Goal: Task Accomplishment & Management: Manage account settings

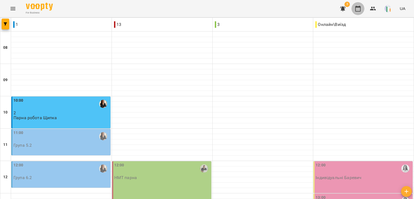
scroll to position [46, 0]
click at [41, 130] on div "11:00" at bounding box center [61, 136] width 96 height 12
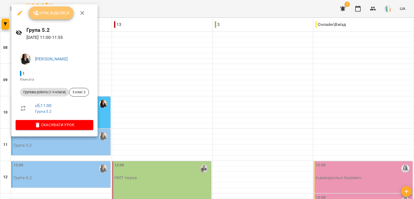
click at [57, 14] on span "Урок відбувся" at bounding box center [51, 13] width 37 height 6
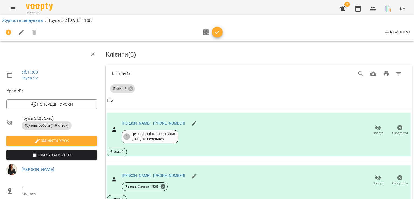
scroll to position [91, 0]
click at [375, 175] on icon "button" at bounding box center [378, 177] width 6 height 5
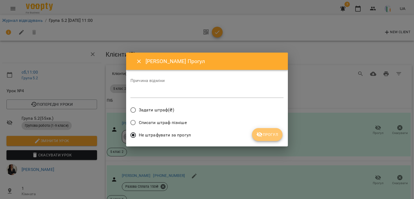
click at [265, 134] on span "Прогул" at bounding box center [267, 134] width 22 height 6
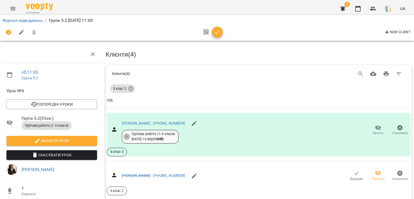
scroll to position [172, 0]
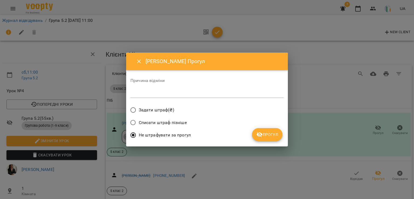
click at [276, 138] on button "Прогул" at bounding box center [267, 134] width 30 height 13
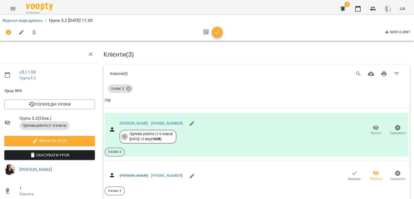
scroll to position [0, 2]
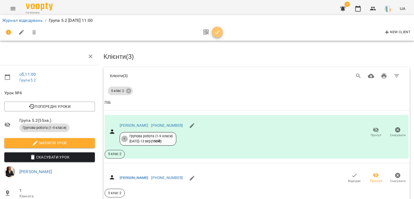
click at [220, 32] on icon "button" at bounding box center [217, 32] width 6 height 6
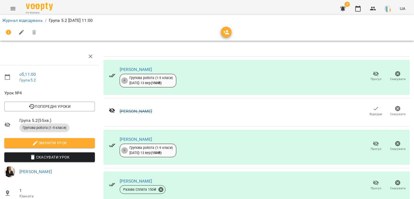
scroll to position [72, 2]
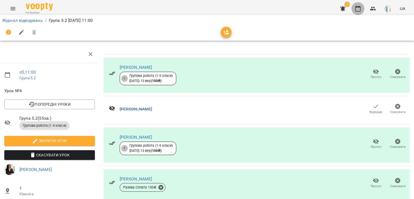
click at [360, 11] on icon "button" at bounding box center [358, 8] width 6 height 6
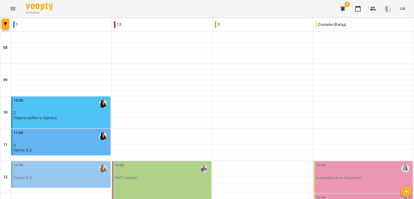
scroll to position [102, 0]
click at [39, 162] on div "12:00" at bounding box center [61, 168] width 96 height 12
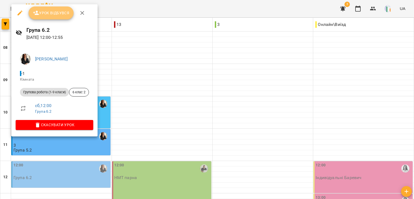
click at [42, 9] on button "Урок відбувся" at bounding box center [51, 12] width 45 height 13
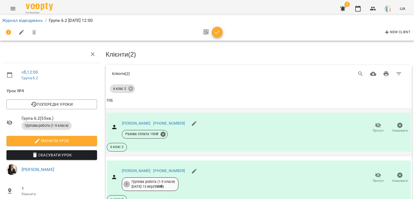
scroll to position [23, 0]
click at [220, 36] on button "button" at bounding box center [217, 32] width 11 height 11
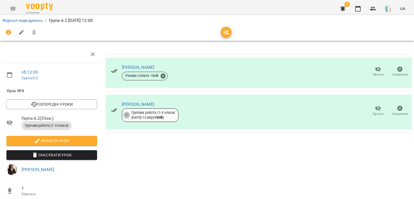
scroll to position [0, 2]
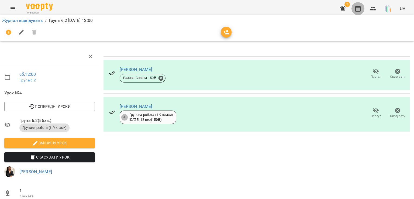
click at [359, 13] on button "button" at bounding box center [358, 8] width 13 height 13
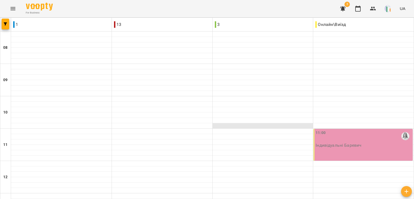
scroll to position [289, 0]
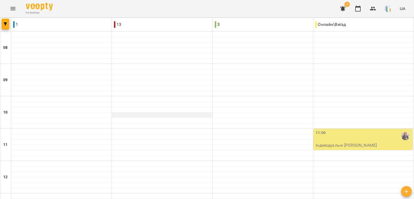
scroll to position [252, 0]
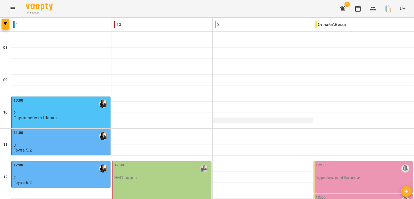
scroll to position [100, 0]
